Goal: Information Seeking & Learning: Find contact information

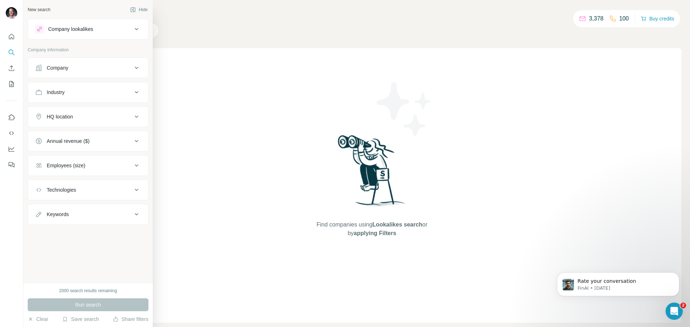
click at [134, 67] on icon at bounding box center [136, 68] width 9 height 9
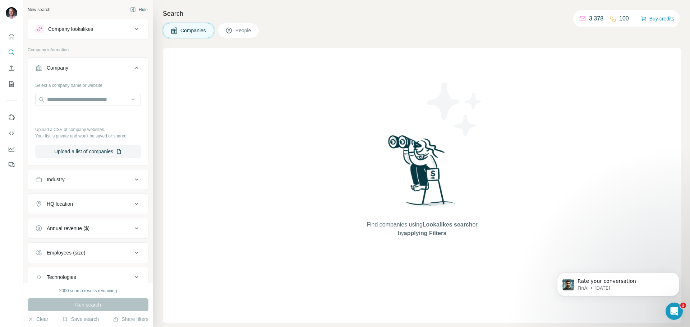
click at [48, 66] on div "Company" at bounding box center [58, 67] width 22 height 7
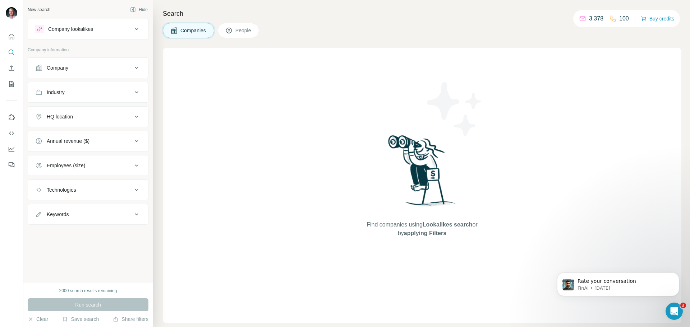
click at [58, 66] on div "Company" at bounding box center [58, 67] width 22 height 7
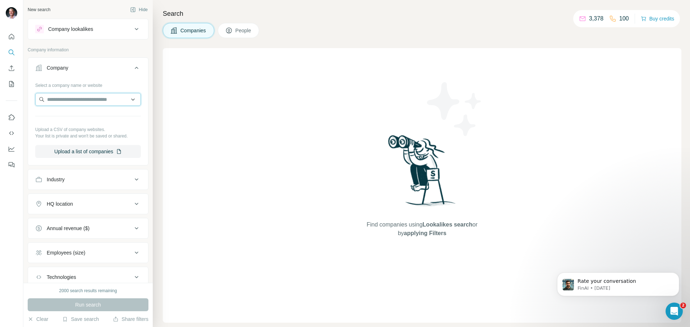
click at [68, 98] on input "text" at bounding box center [88, 99] width 106 height 13
click at [85, 99] on input "text" at bounding box center [88, 99] width 106 height 13
paste input "**********"
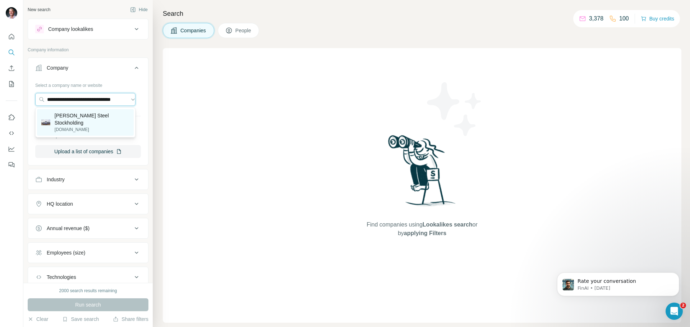
type input "**********"
click at [75, 116] on p "[PERSON_NAME] Steel Stockholding" at bounding box center [92, 119] width 75 height 14
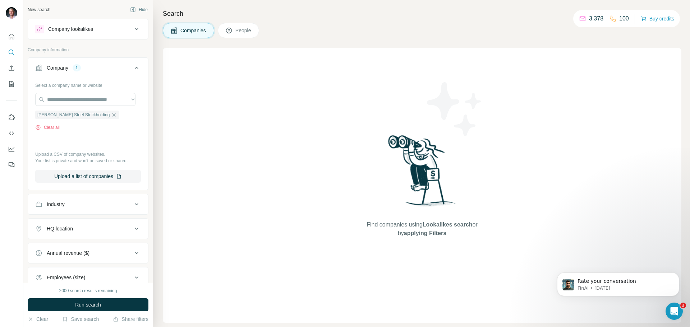
click at [241, 32] on span "People" at bounding box center [243, 30] width 17 height 7
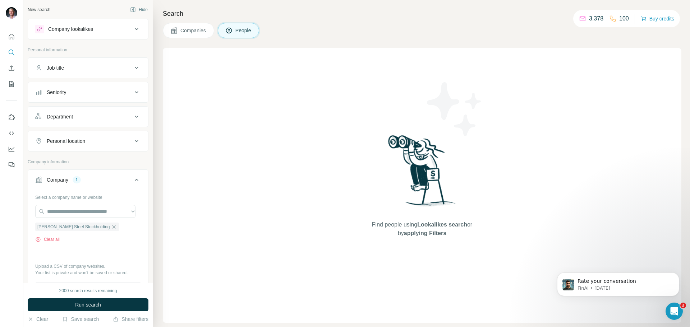
click at [189, 29] on span "Companies" at bounding box center [193, 30] width 26 height 7
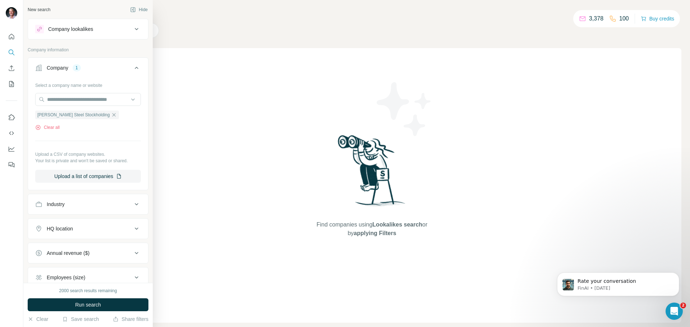
click at [31, 289] on div "2000 search results remaining Run search Clear Save search Share filters" at bounding box center [87, 305] width 129 height 44
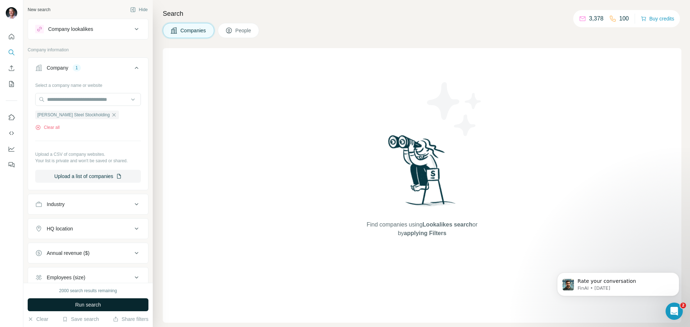
click at [55, 301] on button "Run search" at bounding box center [88, 304] width 121 height 13
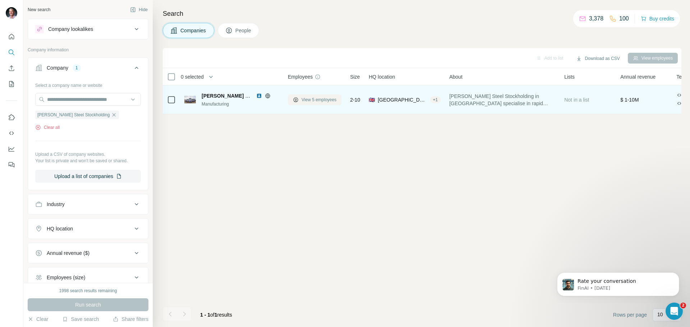
click at [315, 100] on span "View 5 employees" at bounding box center [318, 100] width 35 height 6
